Goal: Obtain resource: Obtain resource

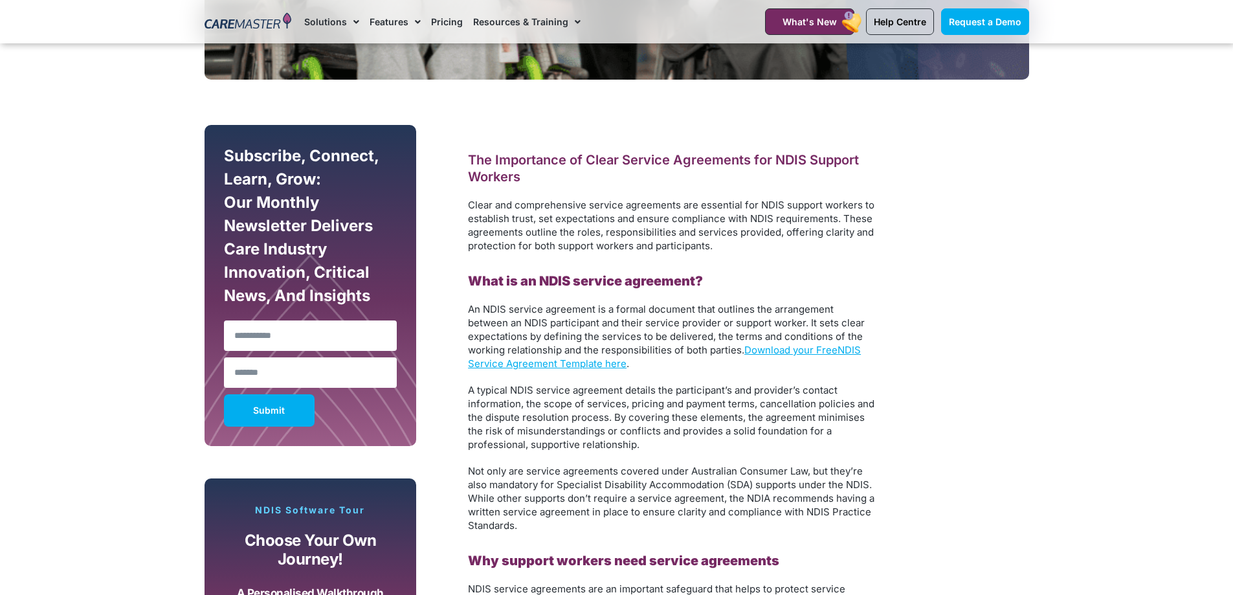
scroll to position [842, 0]
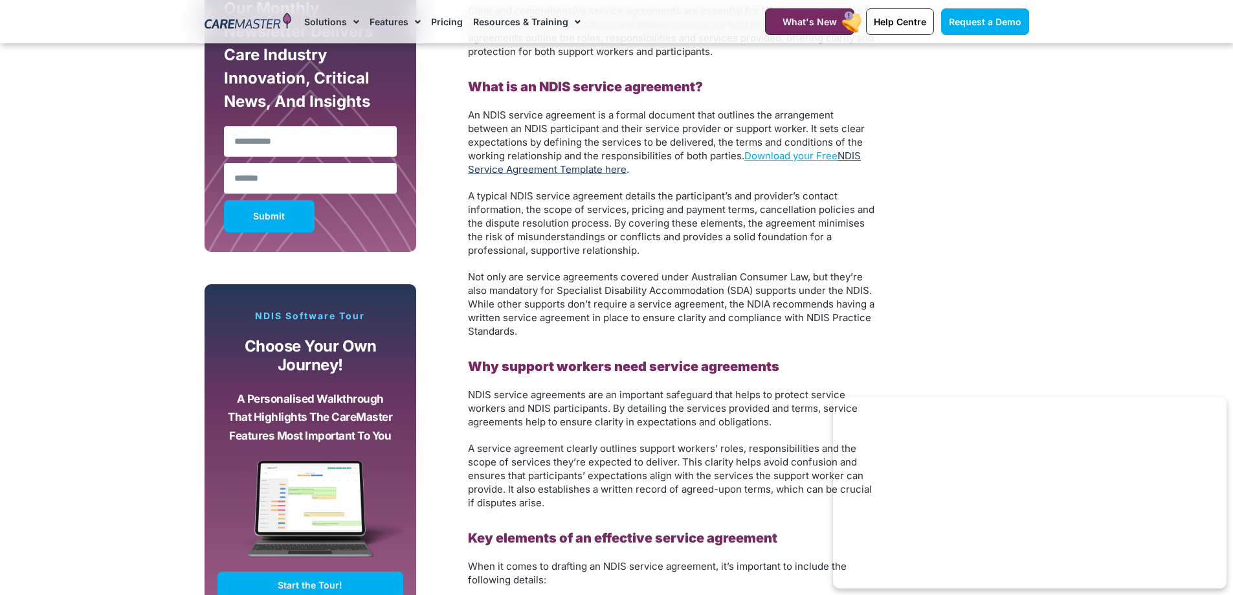
click at [577, 168] on link "NDIS Service Agreement Template here" at bounding box center [664, 163] width 393 height 26
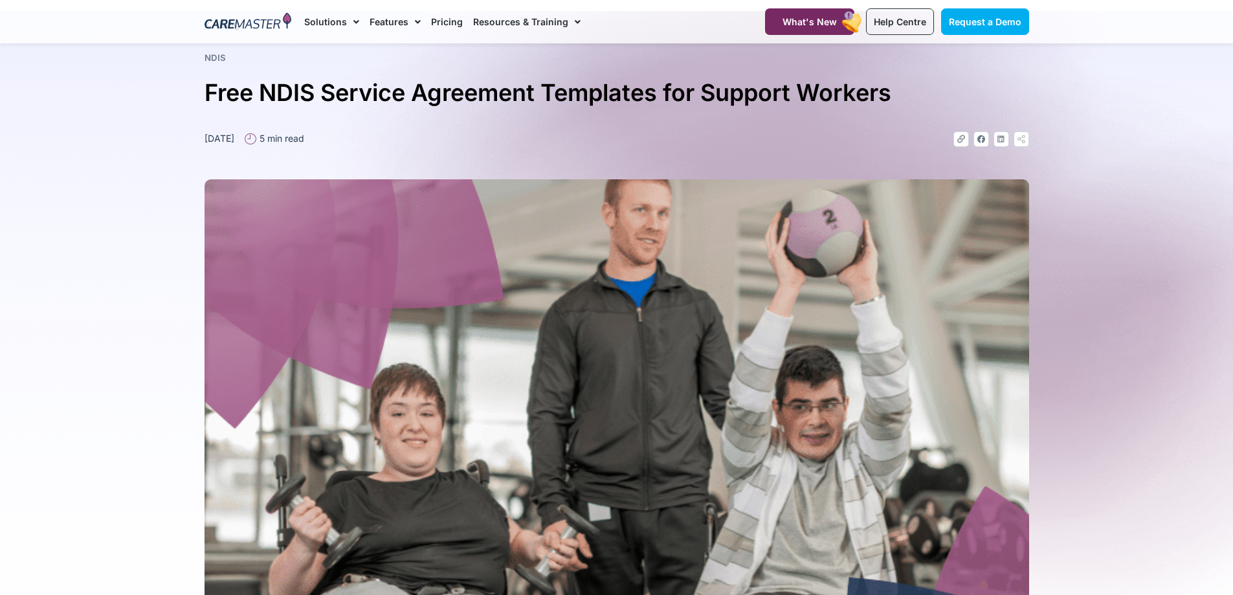
scroll to position [0, 0]
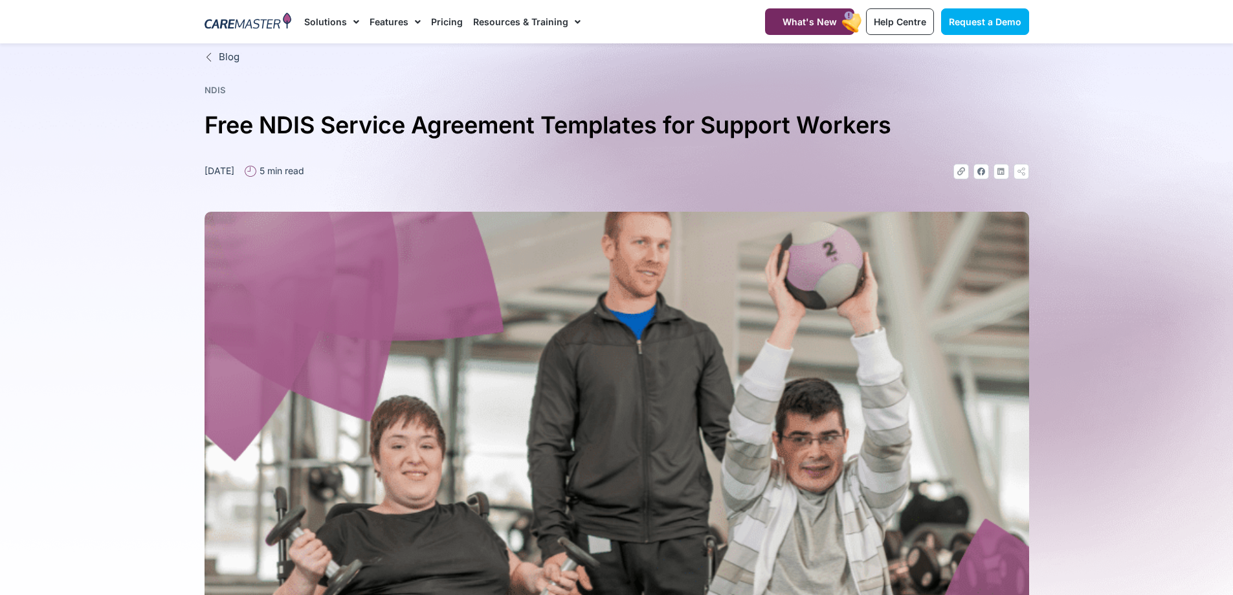
click at [42, 174] on section "Blog NDIS Free NDIS Service Agreement Templates for Support Workers December 5,…" at bounding box center [616, 388] width 1233 height 690
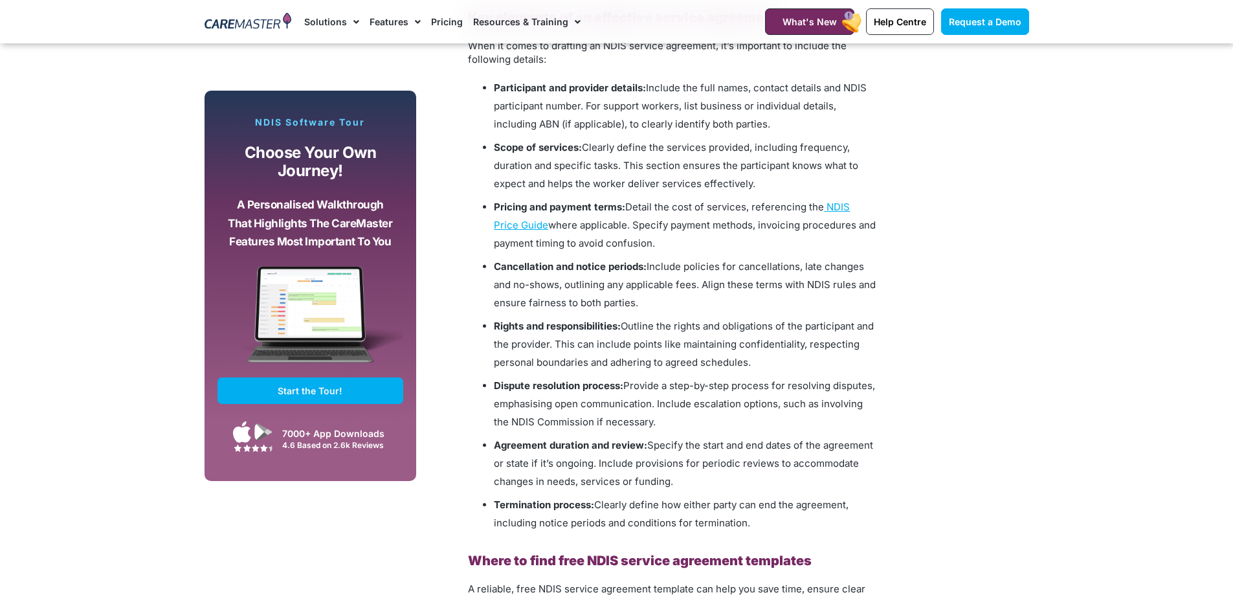
scroll to position [1424, 0]
